Goal: Task Accomplishment & Management: Manage account settings

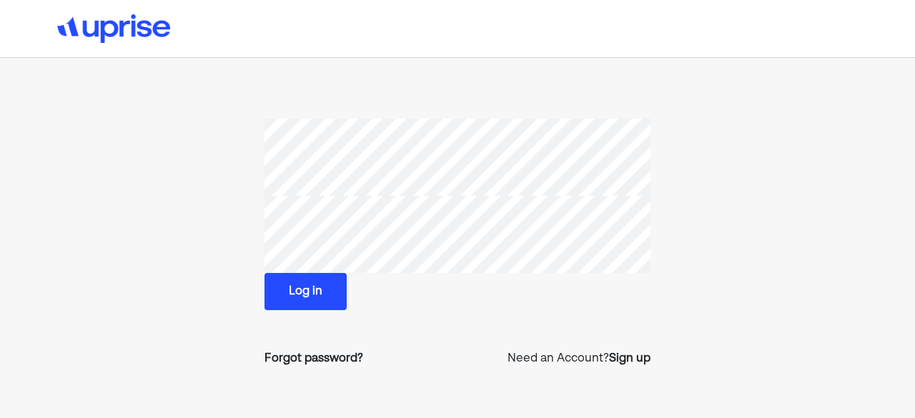
click at [482, 339] on div "Forgot password? Need an Account? Sign up" at bounding box center [457, 359] width 386 height 40
click at [313, 294] on button "Log in" at bounding box center [305, 291] width 82 height 37
click at [314, 294] on button "Log in" at bounding box center [305, 291] width 82 height 37
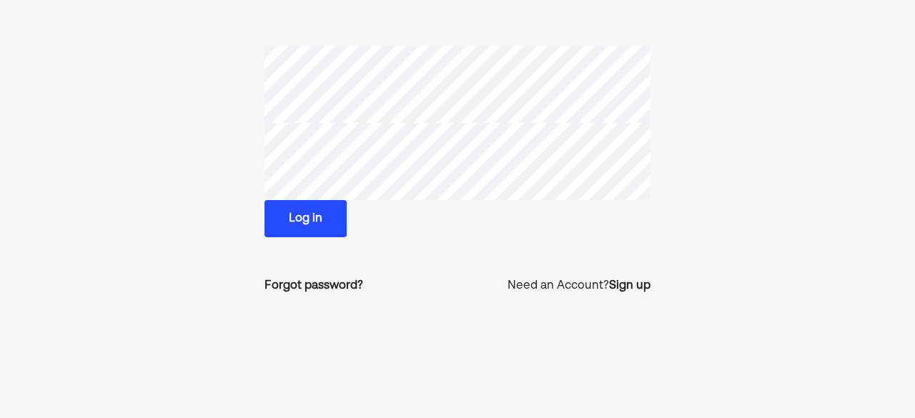
scroll to position [74, 0]
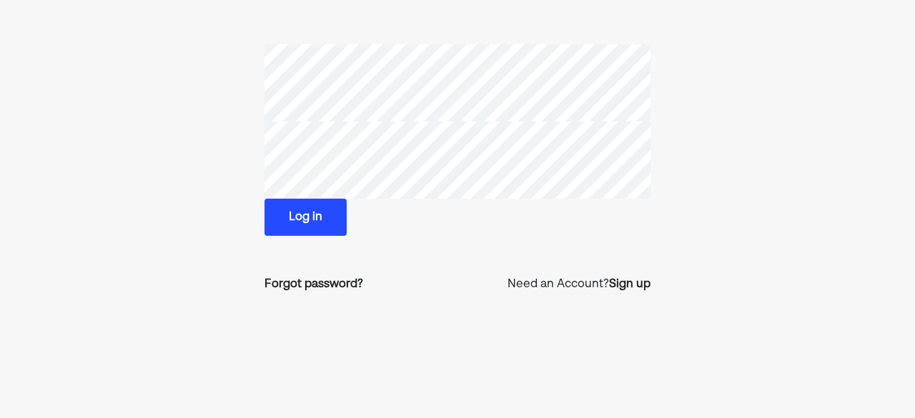
click at [242, 172] on section "Log in Forgot password? Need an Account? Sign up" at bounding box center [457, 174] width 606 height 260
click at [187, 192] on section "Log in Forgot password? Need an Account? Sign up" at bounding box center [457, 174] width 606 height 260
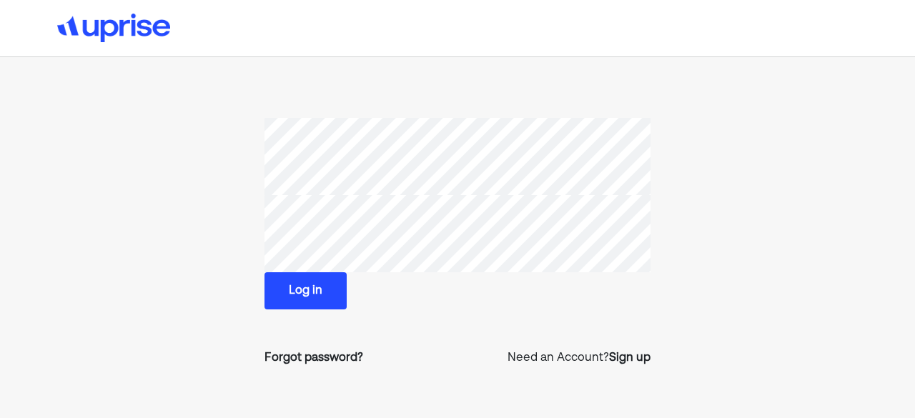
scroll to position [0, 0]
click at [167, 185] on section "Log in Forgot password? Need an Account? Sign up" at bounding box center [457, 249] width 606 height 260
click at [244, 224] on section "Log in Forgot password? Need an Account? Sign up" at bounding box center [457, 249] width 606 height 260
click at [326, 288] on button "Log in" at bounding box center [305, 291] width 82 height 37
drag, startPoint x: 394, startPoint y: 337, endPoint x: 392, endPoint y: 295, distance: 41.5
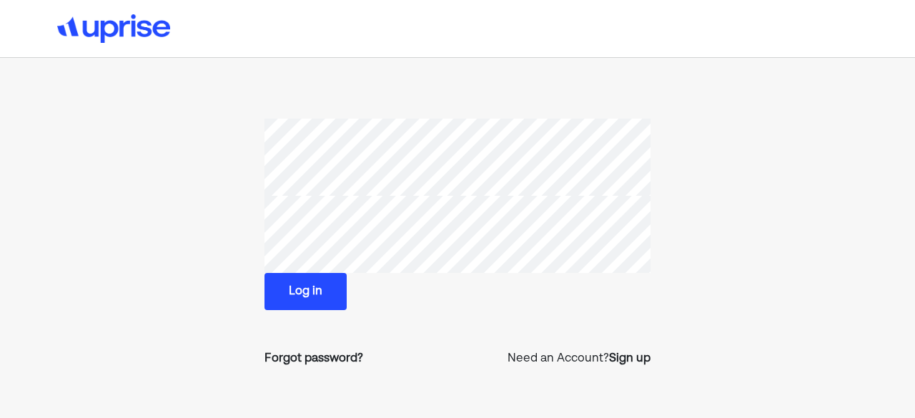
click at [394, 337] on div "Log in Forgot password? Need an Account? Sign up" at bounding box center [457, 249] width 386 height 260
click at [262, 238] on section "Log in Forgot password? Need an Account? Sign up" at bounding box center [457, 249] width 606 height 260
click at [574, 314] on div "Log in Forgot password? Need an Account? Sign up" at bounding box center [457, 249] width 386 height 260
click at [317, 300] on button "Log in" at bounding box center [305, 291] width 82 height 37
